Goal: Task Accomplishment & Management: Manage account settings

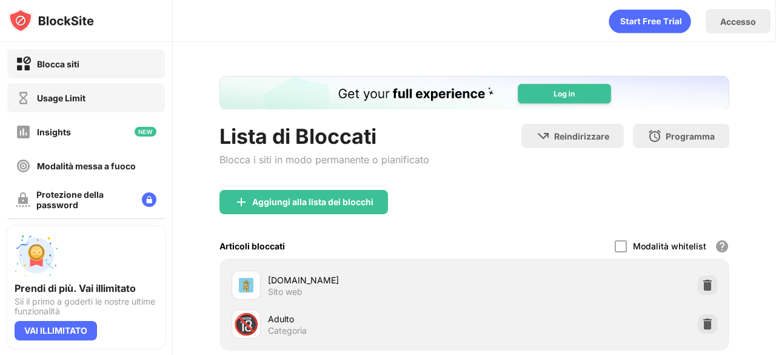
click at [82, 90] on div "Usage Limit" at bounding box center [51, 97] width 70 height 15
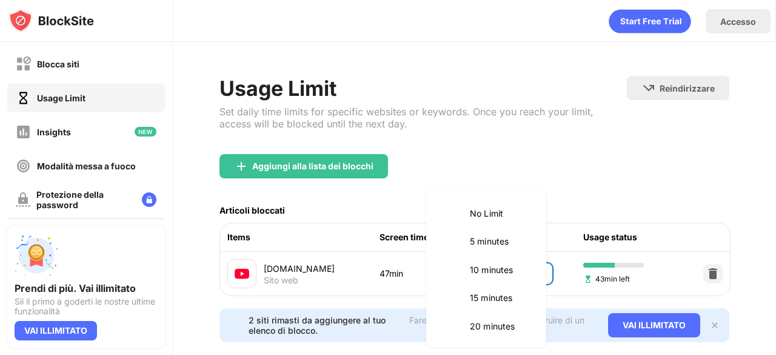
click at [524, 280] on body "Blocca siti Usage Limit Insights Modalità messa a fuoco Protezione della passwo…" at bounding box center [388, 177] width 776 height 355
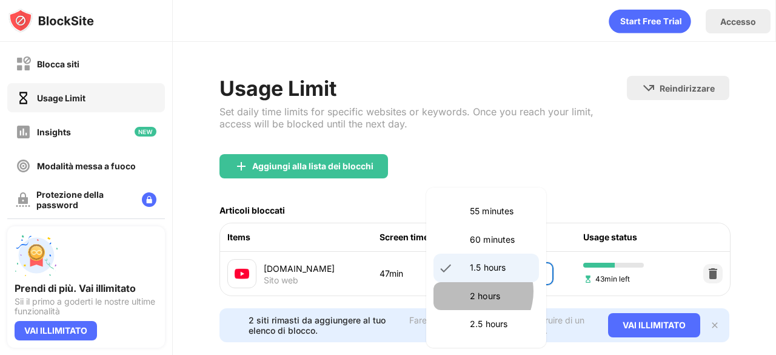
click at [471, 290] on p "2 hours" at bounding box center [501, 295] width 62 height 13
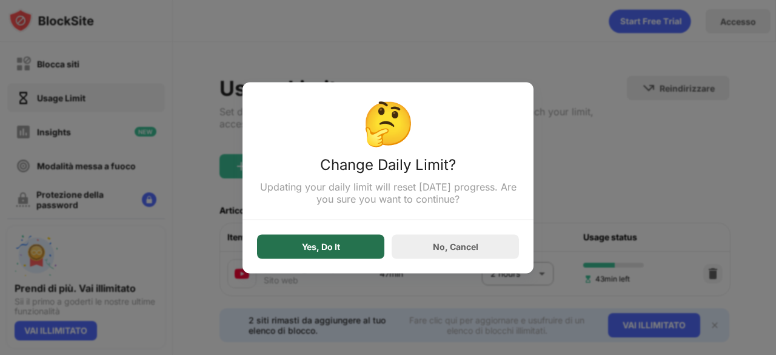
click at [344, 249] on div "Yes, Do It" at bounding box center [320, 246] width 127 height 24
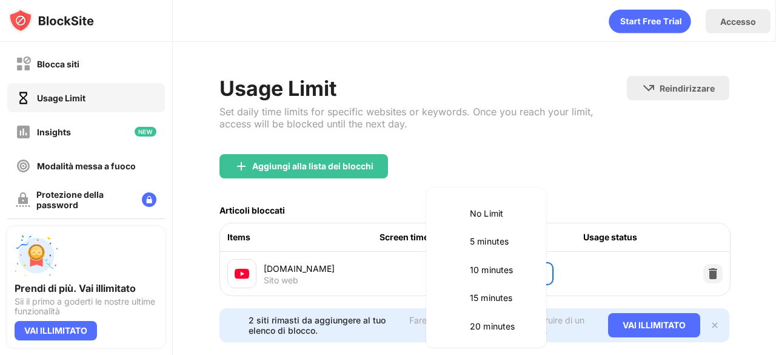
click at [515, 266] on body "Blocca siti Usage Limit Insights Modalità messa a fuoco Protezione della passwo…" at bounding box center [388, 177] width 776 height 355
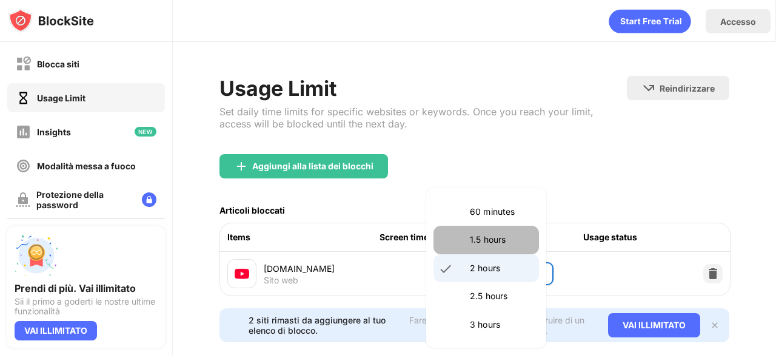
click at [499, 240] on p "1.5 hours" at bounding box center [501, 239] width 62 height 13
type input "**"
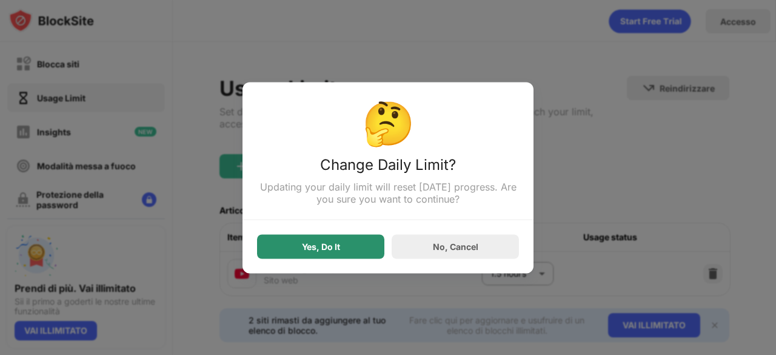
click at [326, 240] on div "Yes, Do It" at bounding box center [320, 246] width 127 height 24
